Goal: Check status: Check status

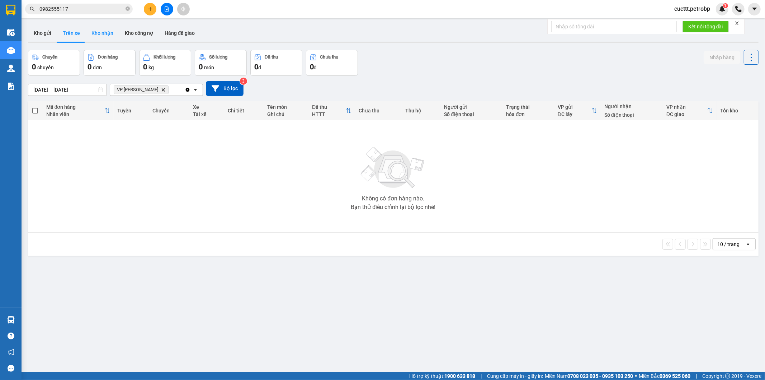
click at [96, 38] on button "Kho nhận" at bounding box center [102, 32] width 33 height 17
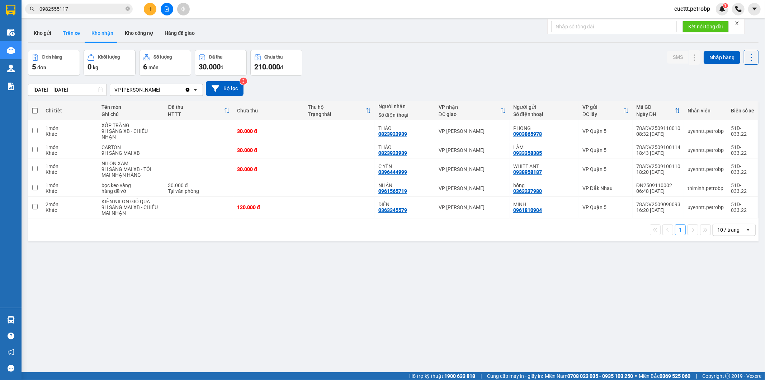
click at [73, 39] on button "Trên xe" at bounding box center [71, 32] width 29 height 17
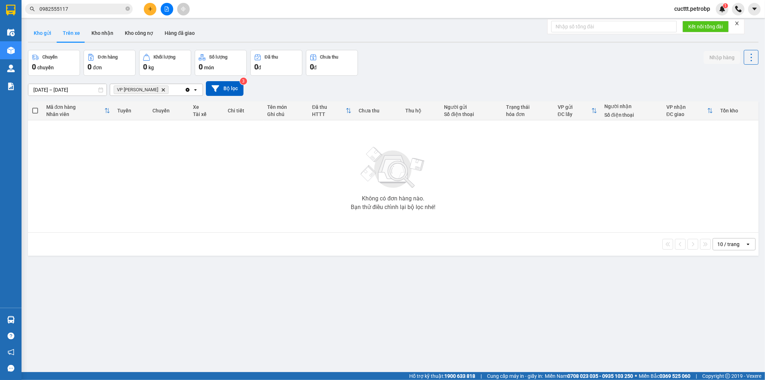
click at [40, 38] on button "Kho gửi" at bounding box center [42, 32] width 29 height 17
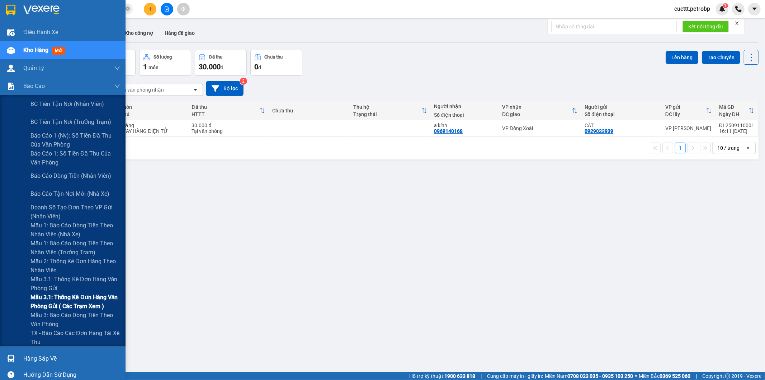
click at [70, 296] on span "Mẫu 3.1: Thống kê đơn hàng văn phòng gửi ( các trạm xem )" at bounding box center [76, 301] width 90 height 18
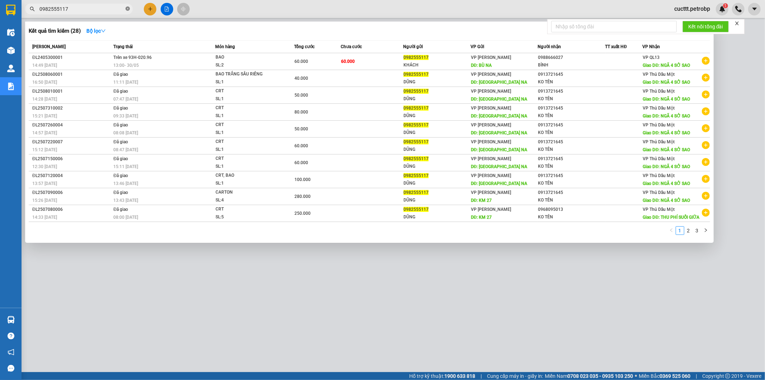
click at [126, 9] on icon "close-circle" at bounding box center [128, 8] width 4 height 4
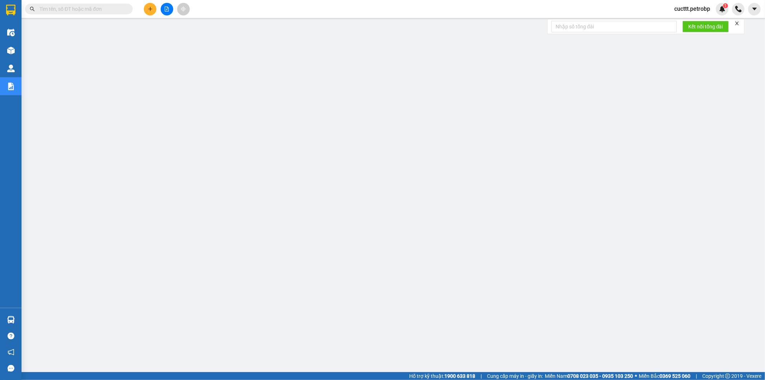
click at [112, 10] on input "text" at bounding box center [81, 9] width 85 height 8
paste input "78ADV2509110010"
type input "78ADV2509110010"
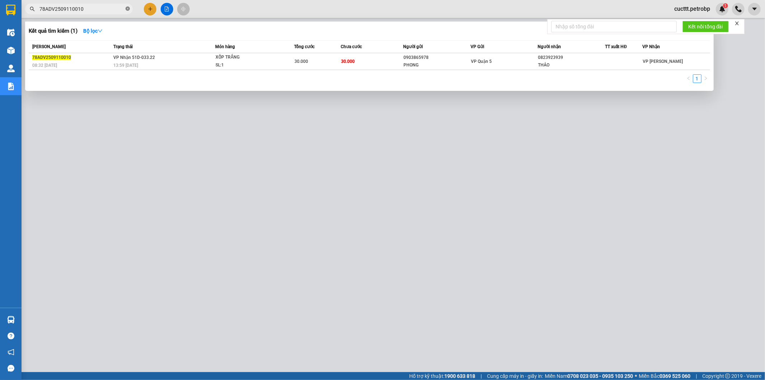
click at [127, 9] on icon "close-circle" at bounding box center [128, 8] width 4 height 4
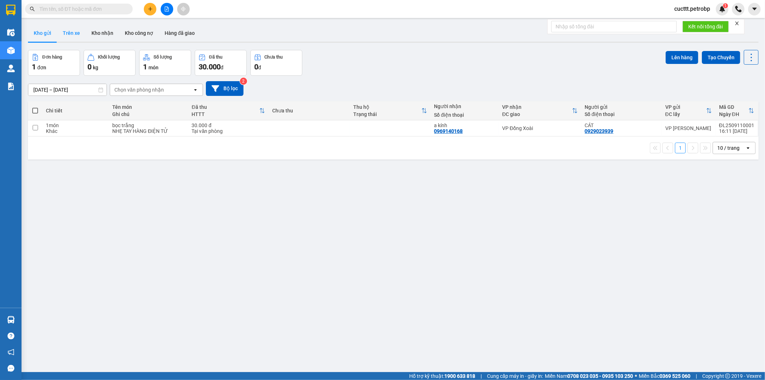
click at [71, 31] on button "Trên xe" at bounding box center [71, 32] width 29 height 17
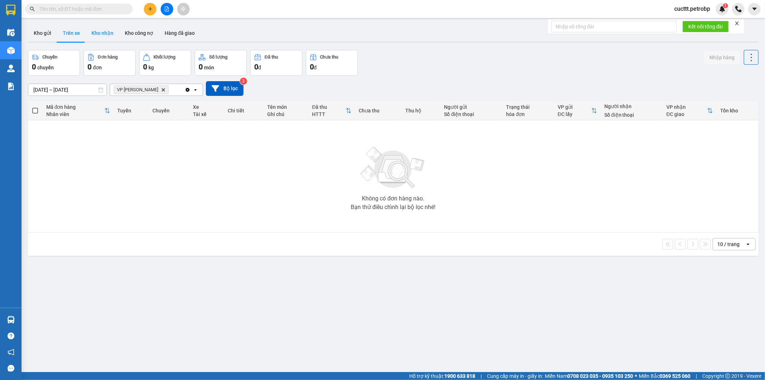
click at [100, 37] on button "Kho nhận" at bounding box center [102, 32] width 33 height 17
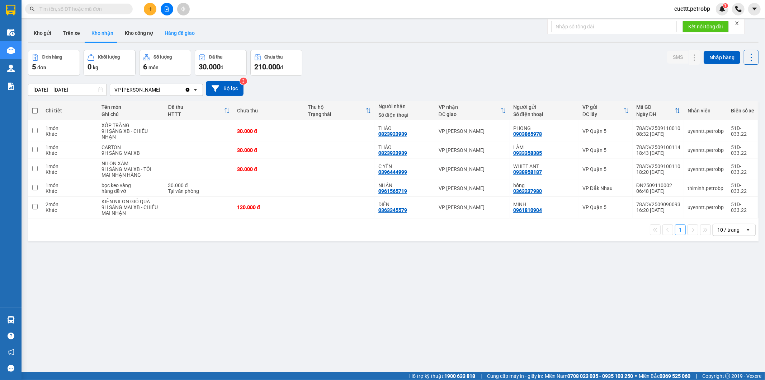
click at [178, 30] on button "Hàng đã giao" at bounding box center [180, 32] width 42 height 17
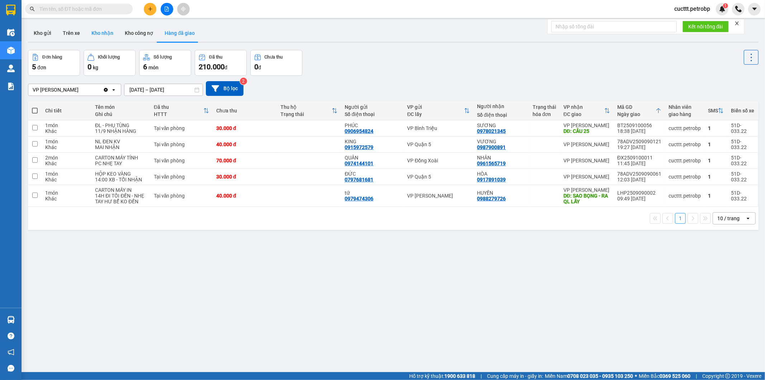
click at [95, 35] on button "Kho nhận" at bounding box center [102, 32] width 33 height 17
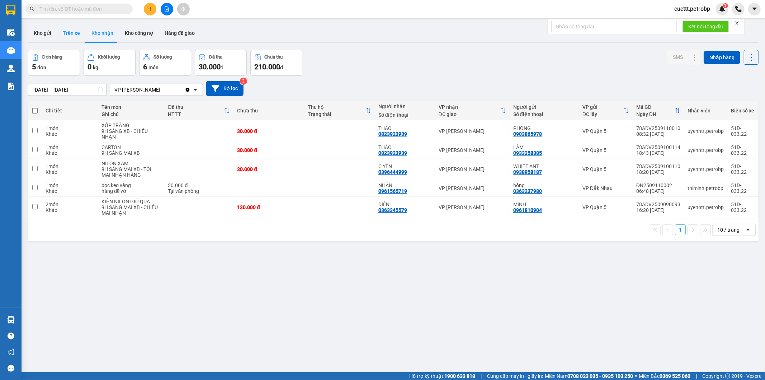
click at [73, 33] on button "Trên xe" at bounding box center [71, 32] width 29 height 17
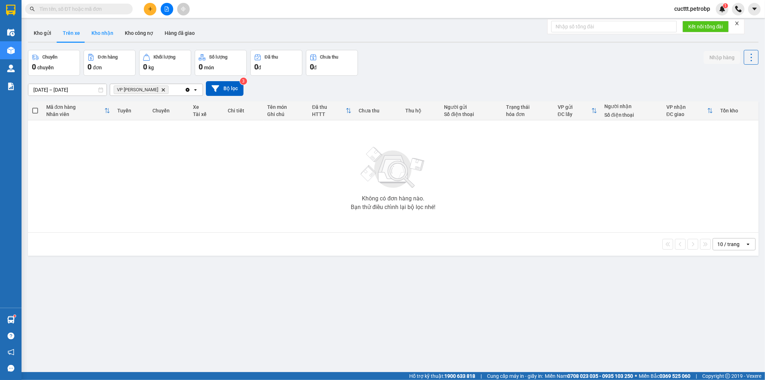
click at [88, 32] on button "Kho nhận" at bounding box center [102, 32] width 33 height 17
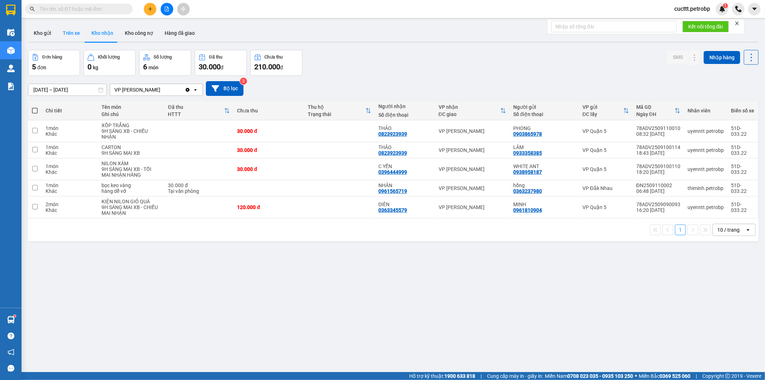
click at [73, 35] on button "Trên xe" at bounding box center [71, 32] width 29 height 17
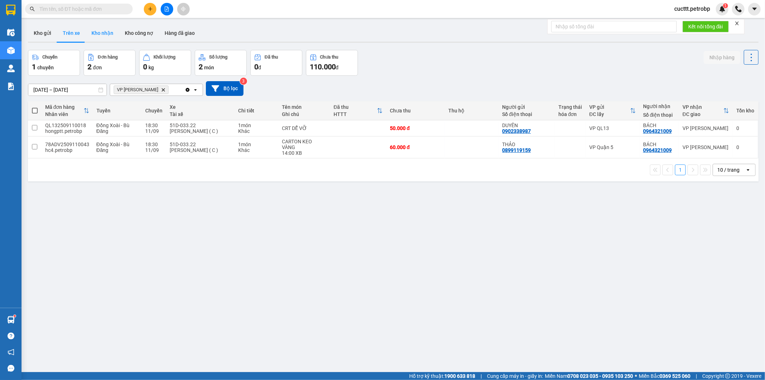
click at [98, 34] on button "Kho nhận" at bounding box center [102, 32] width 33 height 17
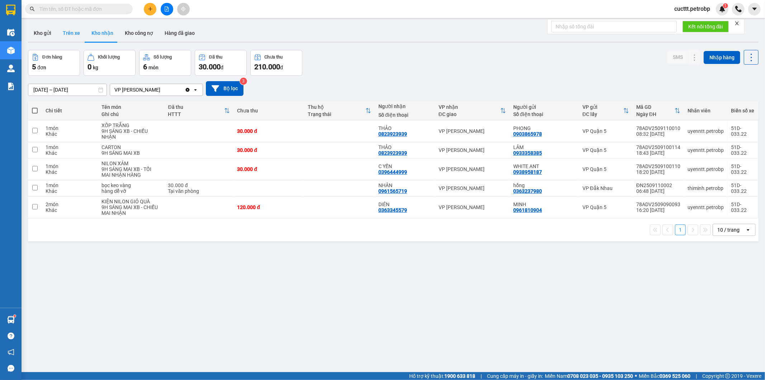
click at [73, 33] on button "Trên xe" at bounding box center [71, 32] width 29 height 17
